Goal: Navigation & Orientation: Find specific page/section

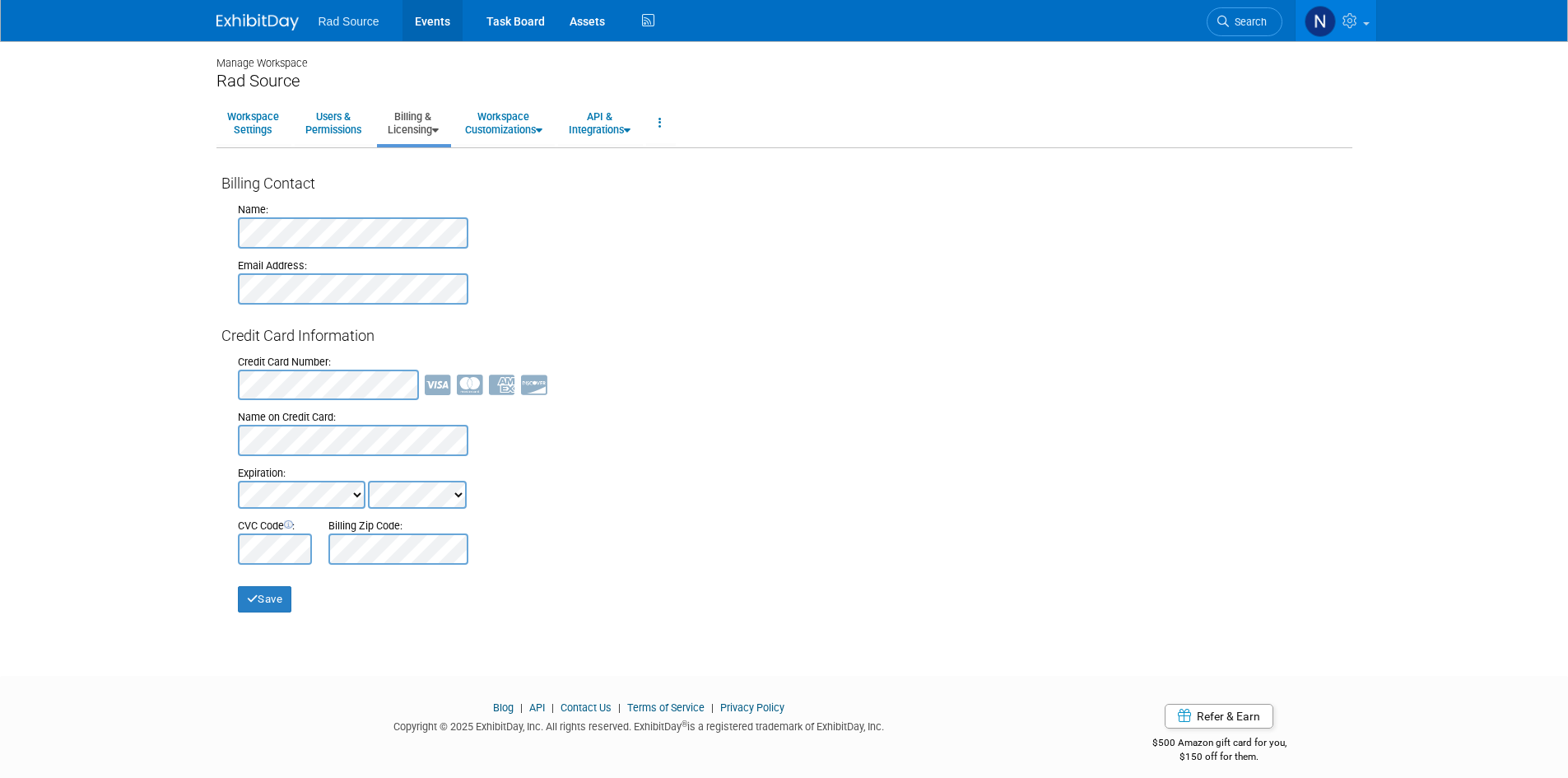
drag, startPoint x: 433, startPoint y: 26, endPoint x: 450, endPoint y: 113, distance: 88.6
click at [433, 26] on link "Events" at bounding box center [433, 20] width 60 height 41
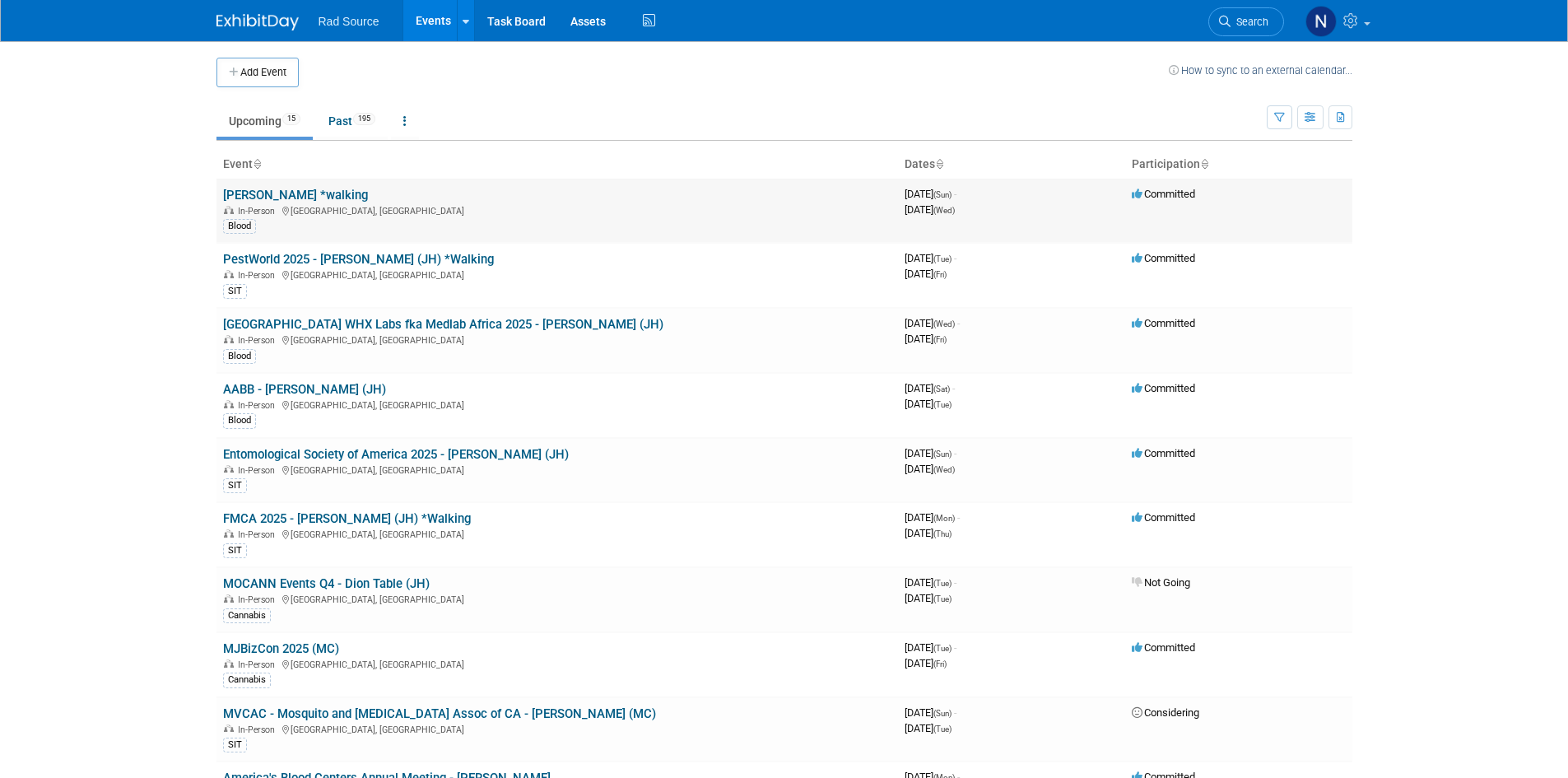
click at [340, 199] on link "[PERSON_NAME] *walking" at bounding box center [295, 195] width 145 height 15
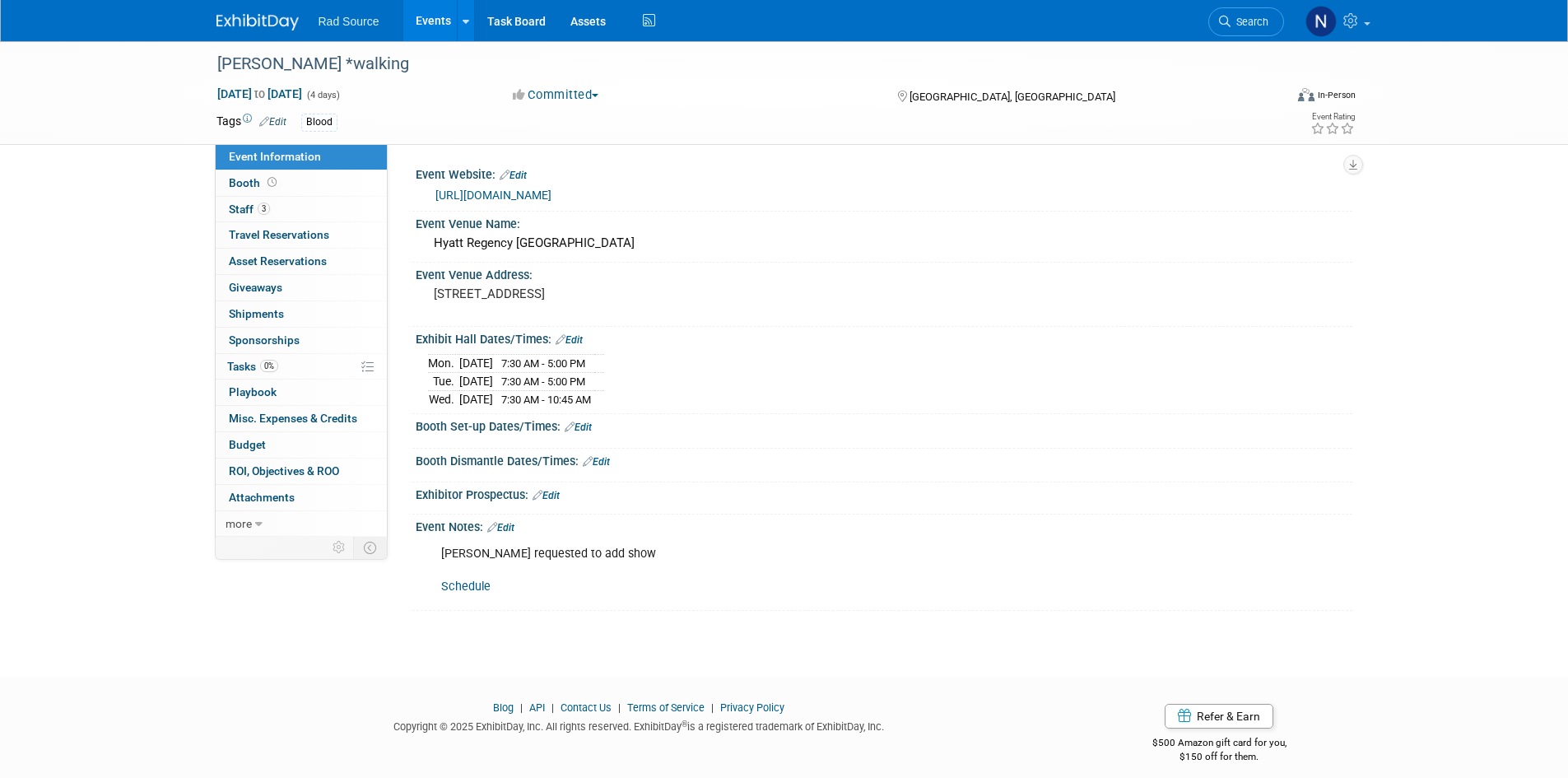
click at [1075, 366] on div "Mon. Oct 13, 2025 7:30 AM - 5:00 PM Tue. Oct 14, 2025 7:30 AM - 5:00 PM Wed. Oc…" at bounding box center [883, 378] width 912 height 58
